Goal: Task Accomplishment & Management: Use online tool/utility

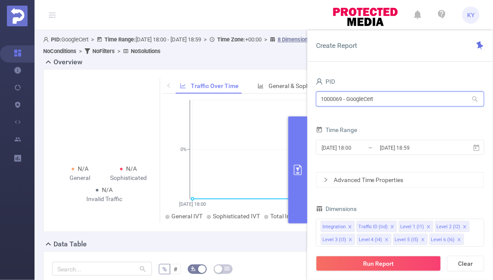
click at [405, 100] on input "1000069 - GoogleCert" at bounding box center [400, 99] width 168 height 15
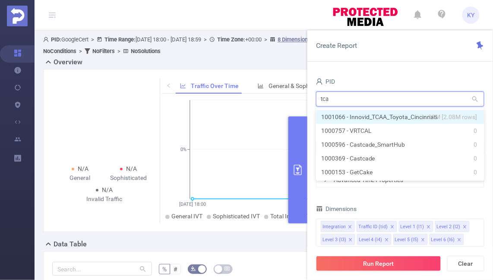
type input "tcaa"
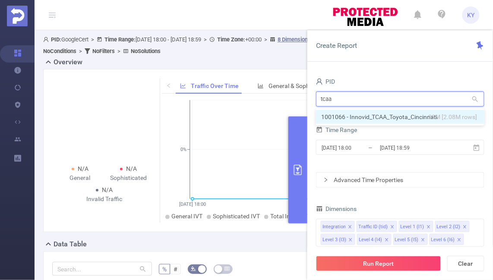
click at [393, 115] on li "1001066 - Innovid_TCAA_Toyota_Cincinnati 23M [2.08M rows]" at bounding box center [400, 117] width 168 height 14
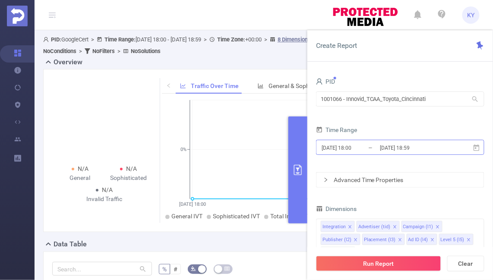
click at [401, 152] on input "[DATE] 18:59" at bounding box center [414, 148] width 70 height 12
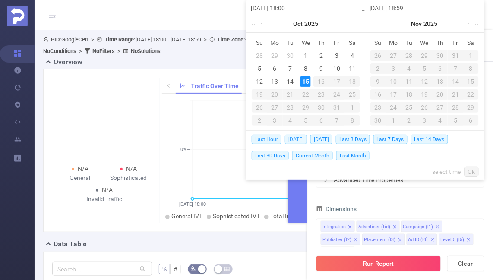
click at [299, 141] on span "[DATE]" at bounding box center [296, 139] width 22 height 9
type input "[DATE] 00:00"
type input "[DATE] 23:59"
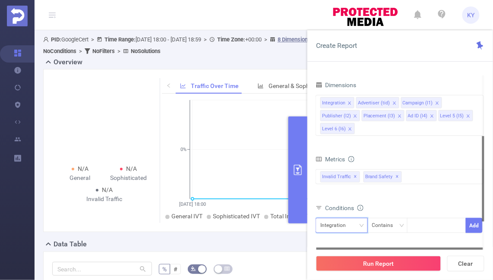
click at [344, 222] on div "Integration" at bounding box center [336, 225] width 32 height 14
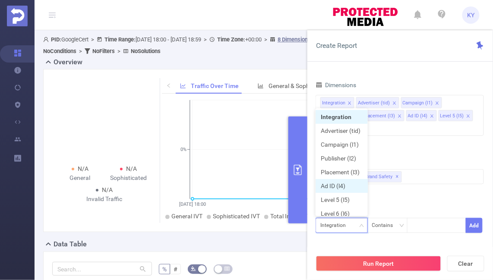
scroll to position [4, 0]
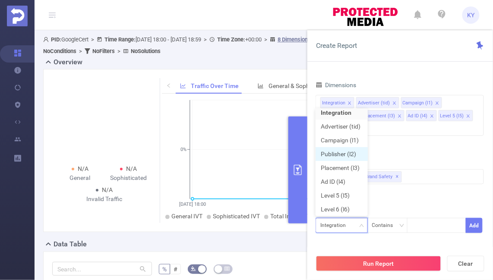
click at [351, 152] on li "Publisher (l2)" at bounding box center [342, 154] width 52 height 14
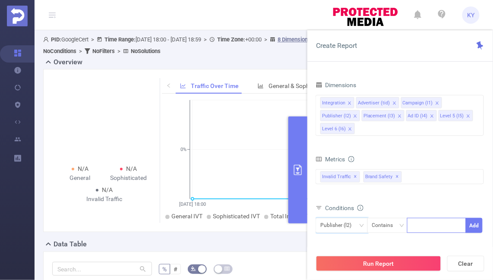
click at [441, 219] on div at bounding box center [437, 225] width 50 height 14
type input "espn"
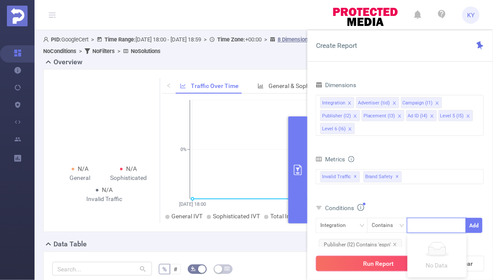
click at [400, 262] on button "Run Report" at bounding box center [378, 264] width 125 height 16
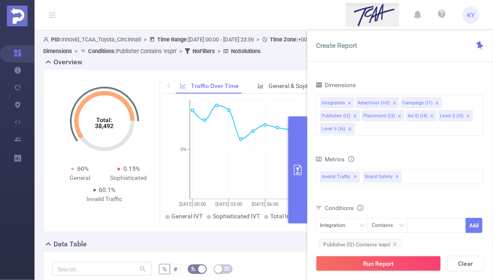
click at [291, 173] on button "primary" at bounding box center [297, 170] width 19 height 107
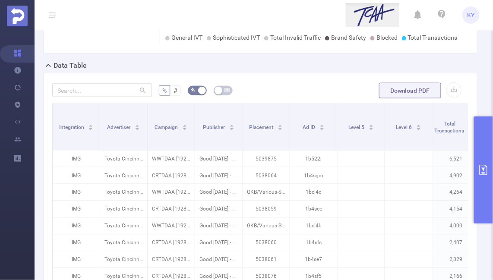
scroll to position [229, 0]
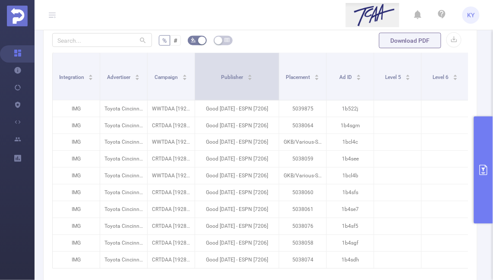
drag, startPoint x: 240, startPoint y: 73, endPoint x: 277, endPoint y: 72, distance: 36.7
click at [277, 72] on span at bounding box center [279, 76] width 4 height 47
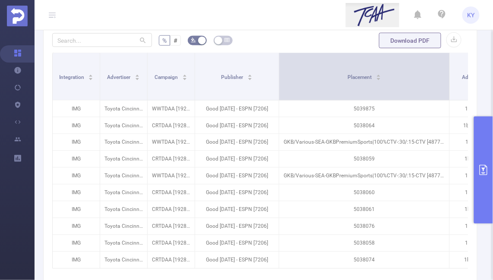
drag, startPoint x: 325, startPoint y: 76, endPoint x: 448, endPoint y: 79, distance: 123.1
click at [448, 79] on span at bounding box center [449, 76] width 4 height 47
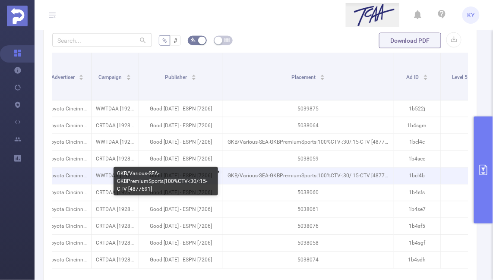
scroll to position [0, 98]
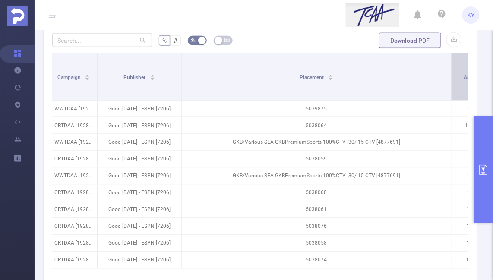
drag, startPoint x: 351, startPoint y: 75, endPoint x: 450, endPoint y: 84, distance: 99.7
click at [450, 84] on span at bounding box center [451, 76] width 4 height 47
